Goal: Download file/media

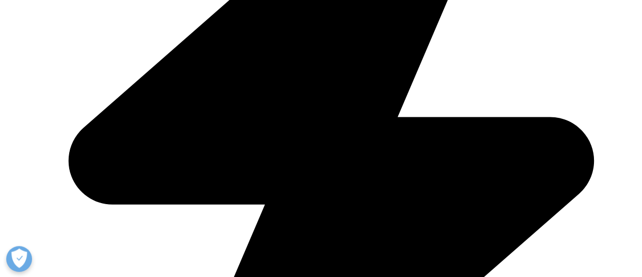
scroll to position [568, 0]
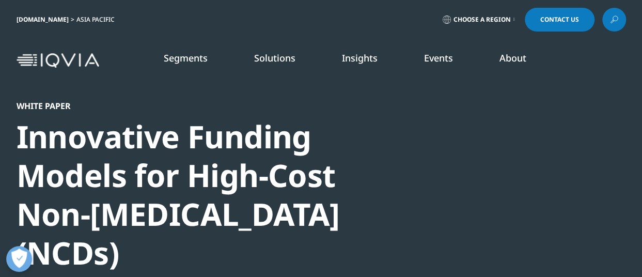
click at [476, 134] on div at bounding box center [526, 217] width 199 height 232
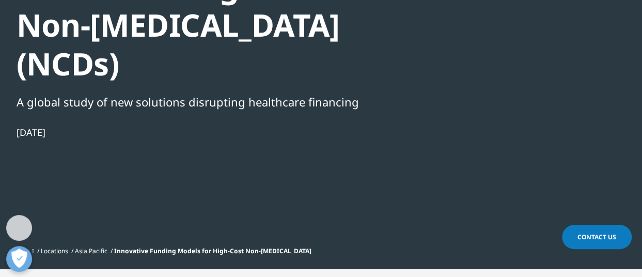
scroll to position [379, 0]
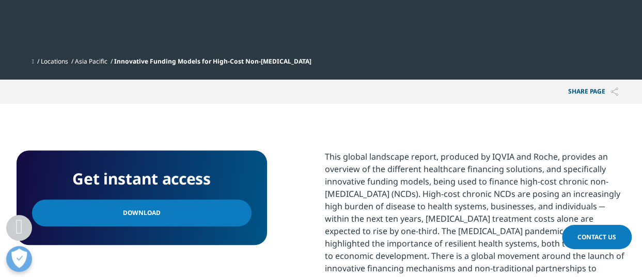
click at [150, 212] on span "Download" at bounding box center [142, 212] width 38 height 11
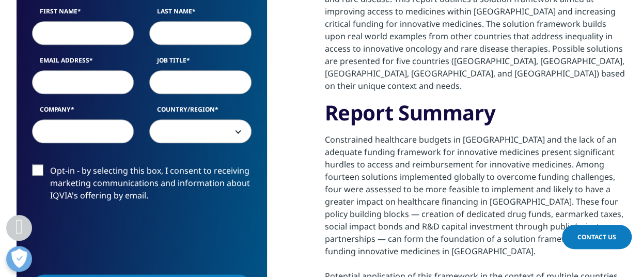
scroll to position [379, 0]
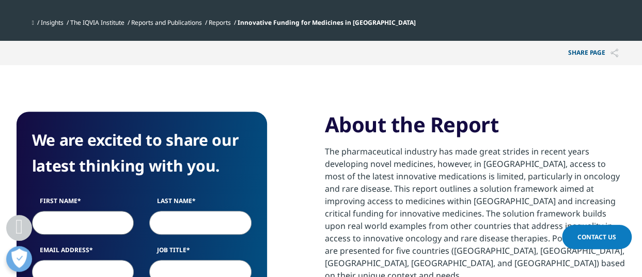
click at [90, 223] on input "First Name" at bounding box center [83, 223] width 102 height 24
type input "bruno"
type input "standaert"
type input "gibru.standaert@skynet.be"
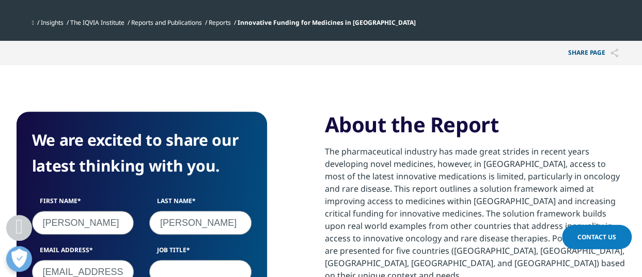
select select "[GEOGRAPHIC_DATA]"
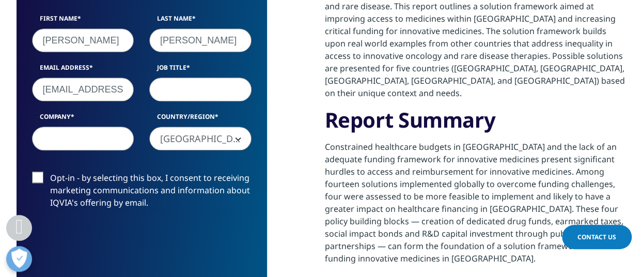
click at [122, 89] on input "gibru.standaert@skynet.be" at bounding box center [83, 89] width 102 height 24
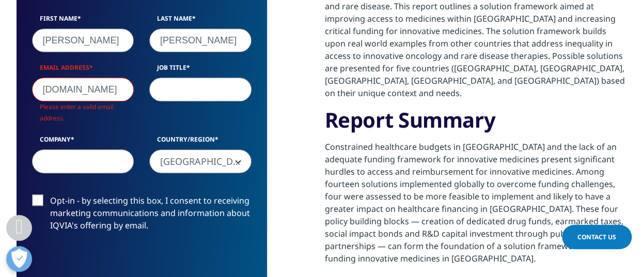
scroll to position [422, 250]
type input "e"
type input "Bruno.standaert@ucb.com"
type input "UCB Pharma"
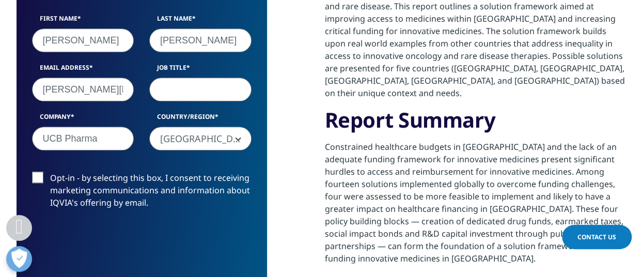
click at [189, 92] on input "Job Title" at bounding box center [200, 89] width 102 height 24
type input "Head of Transformative Businesses and Health Equity"
click at [40, 177] on label "Opt-in - by selecting this box, I consent to receiving marketing communications…" at bounding box center [141, 192] width 219 height 43
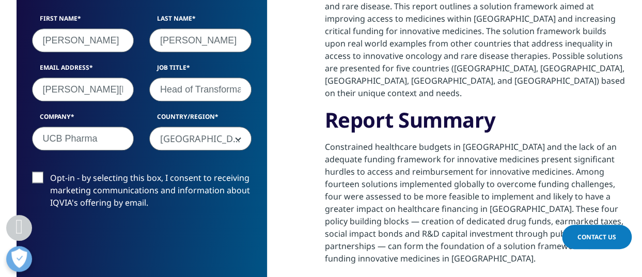
click at [50, 171] on input "Opt-in - by selecting this box, I consent to receiving marketing communications…" at bounding box center [50, 171] width 0 height 0
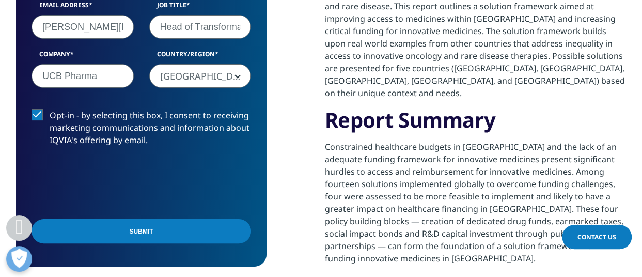
scroll to position [750, 0]
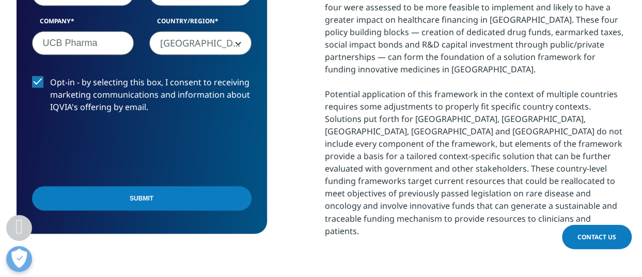
click at [135, 194] on input "Submit" at bounding box center [141, 198] width 219 height 24
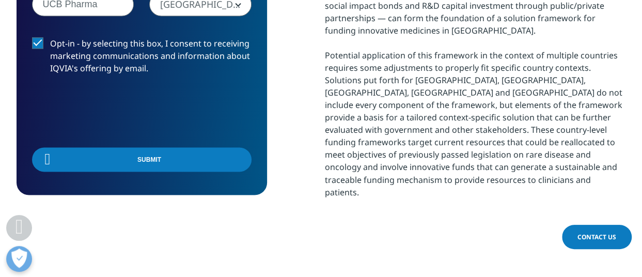
scroll to position [5, 5]
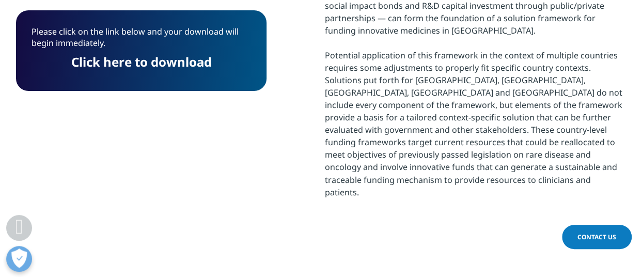
click at [145, 59] on link "Click here to download" at bounding box center [141, 61] width 140 height 17
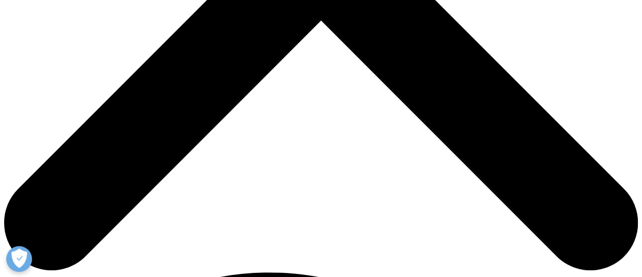
scroll to position [317, 609]
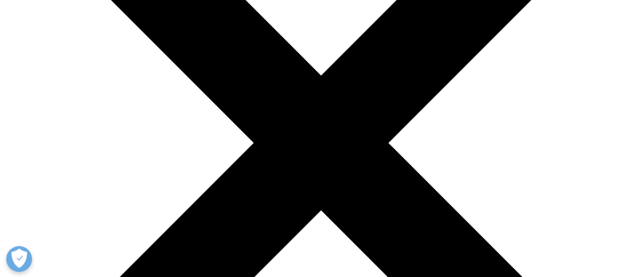
scroll to position [379, 0]
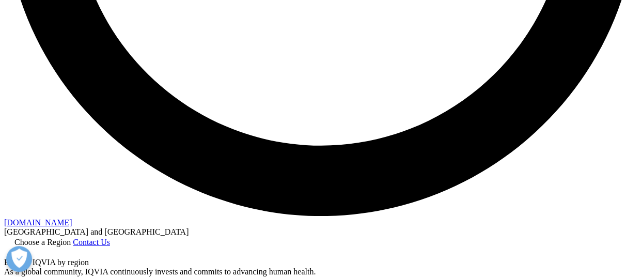
scroll to position [1893, 0]
